Goal: Information Seeking & Learning: Learn about a topic

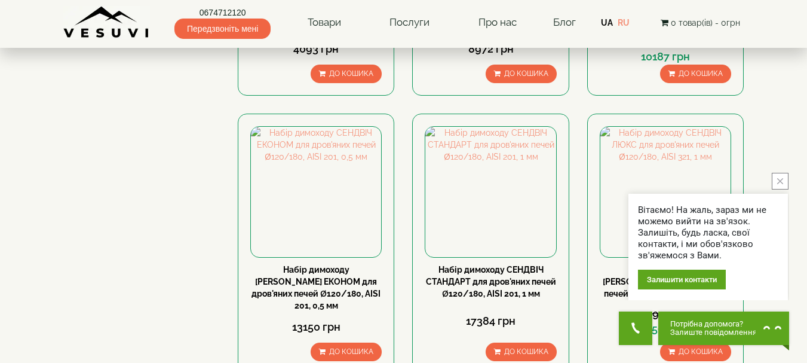
scroll to position [440, 0]
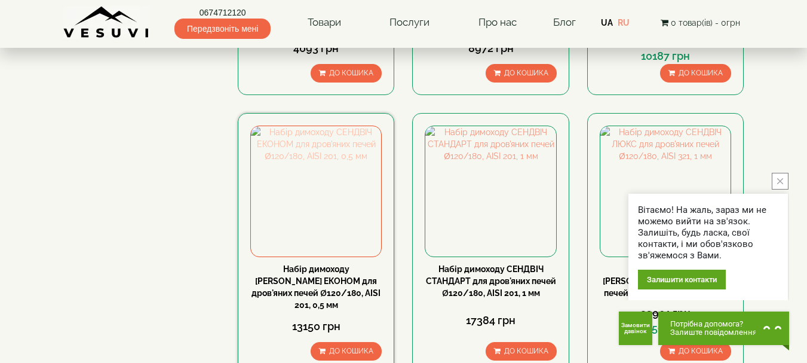
click at [317, 154] on img at bounding box center [316, 191] width 130 height 130
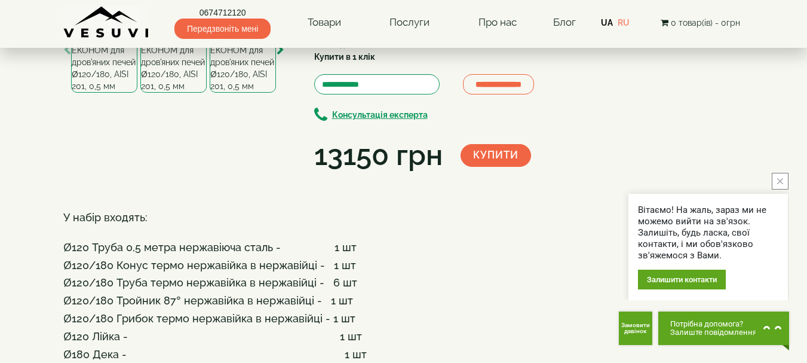
scroll to position [118, 0]
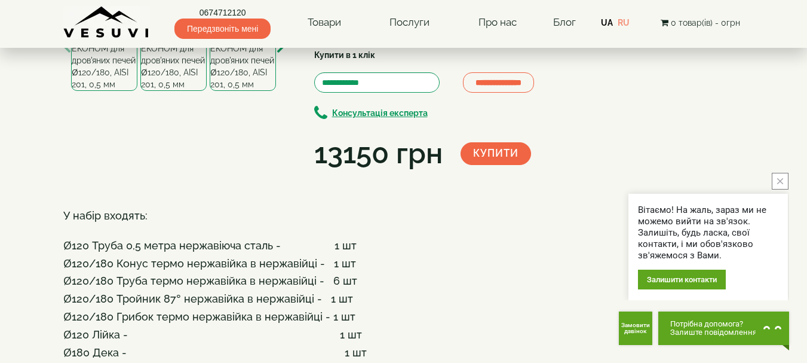
click at [99, 91] on img at bounding box center [104, 48] width 66 height 85
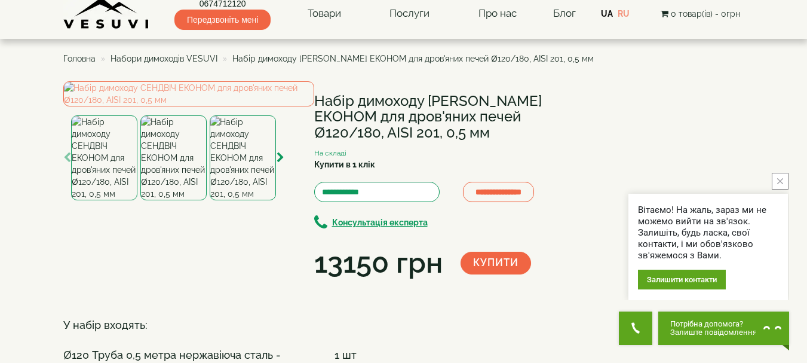
scroll to position [8, 0]
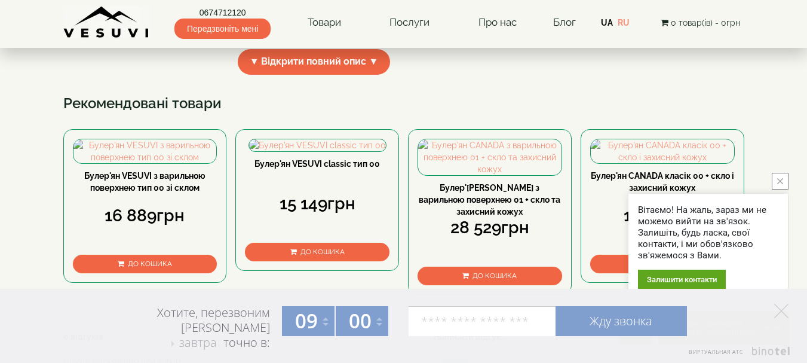
scroll to position [459, 0]
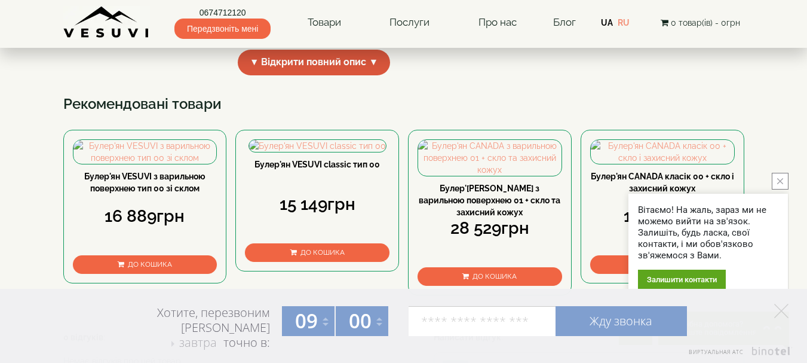
click at [377, 75] on span "▼ Відкрити повний опис ▼" at bounding box center [314, 63] width 153 height 26
click at [362, 75] on span "▲ Приховати опис ▲" at bounding box center [313, 63] width 125 height 26
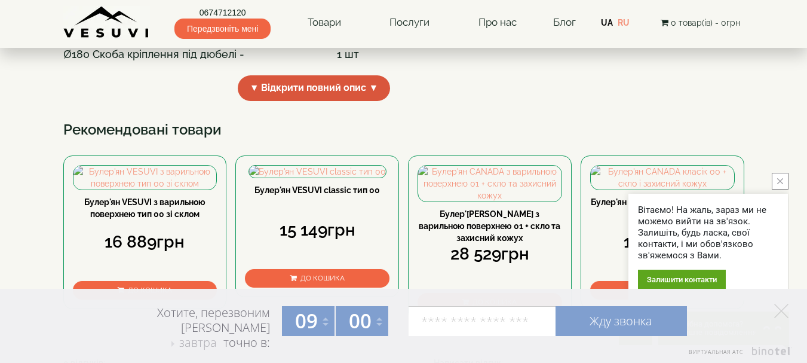
click at [373, 101] on span "▼ Відкрити повний опис ▼" at bounding box center [314, 88] width 153 height 26
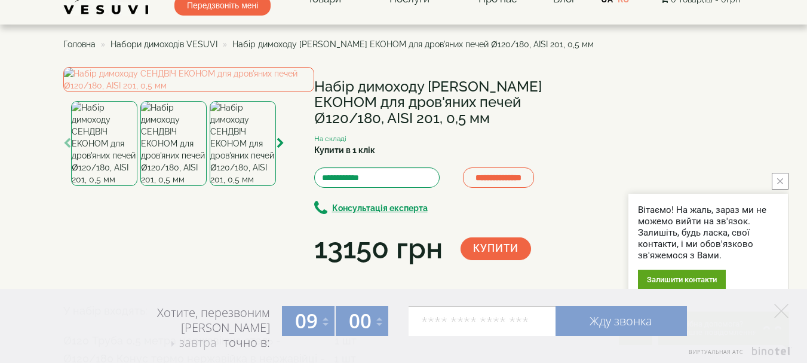
scroll to position [0, 0]
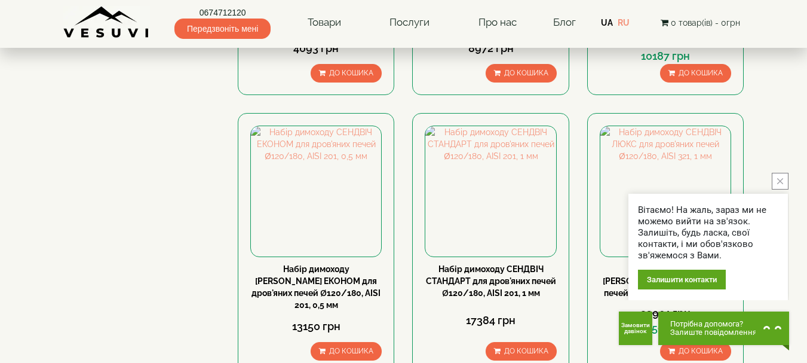
click at [776, 176] on button "close button" at bounding box center [780, 181] width 17 height 17
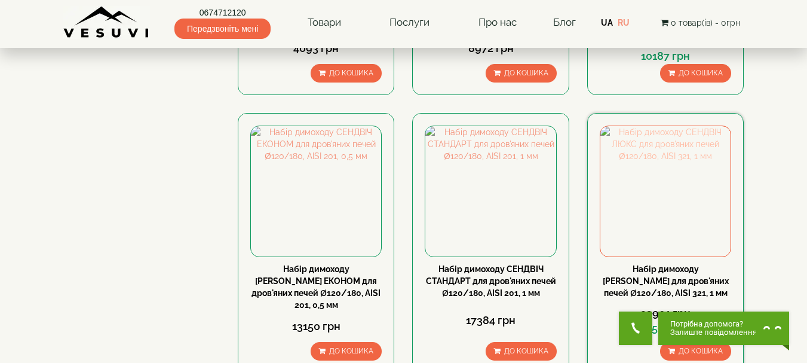
click at [662, 165] on img at bounding box center [665, 191] width 130 height 130
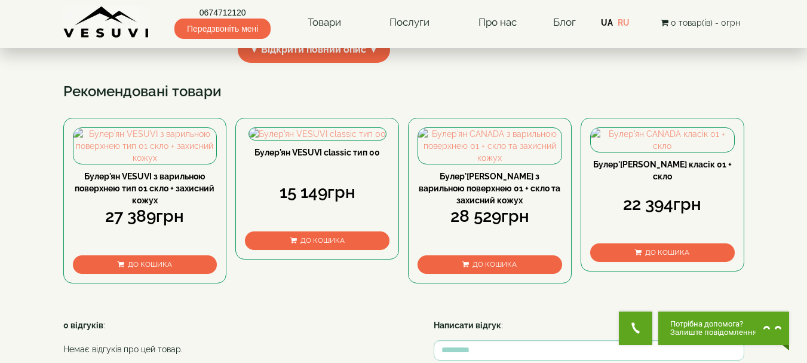
scroll to position [458, 0]
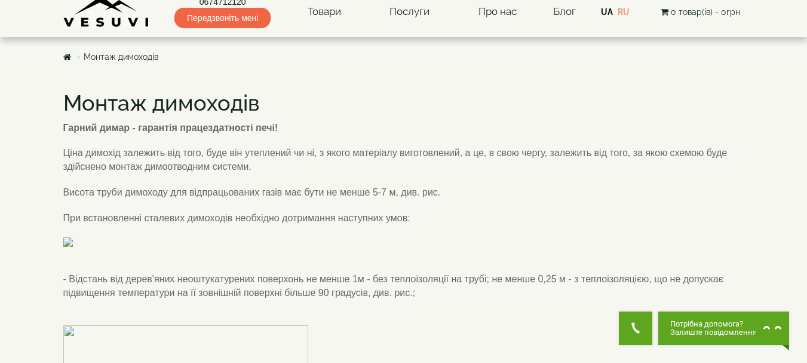
scroll to position [1, 0]
